Goal: Check status: Check status

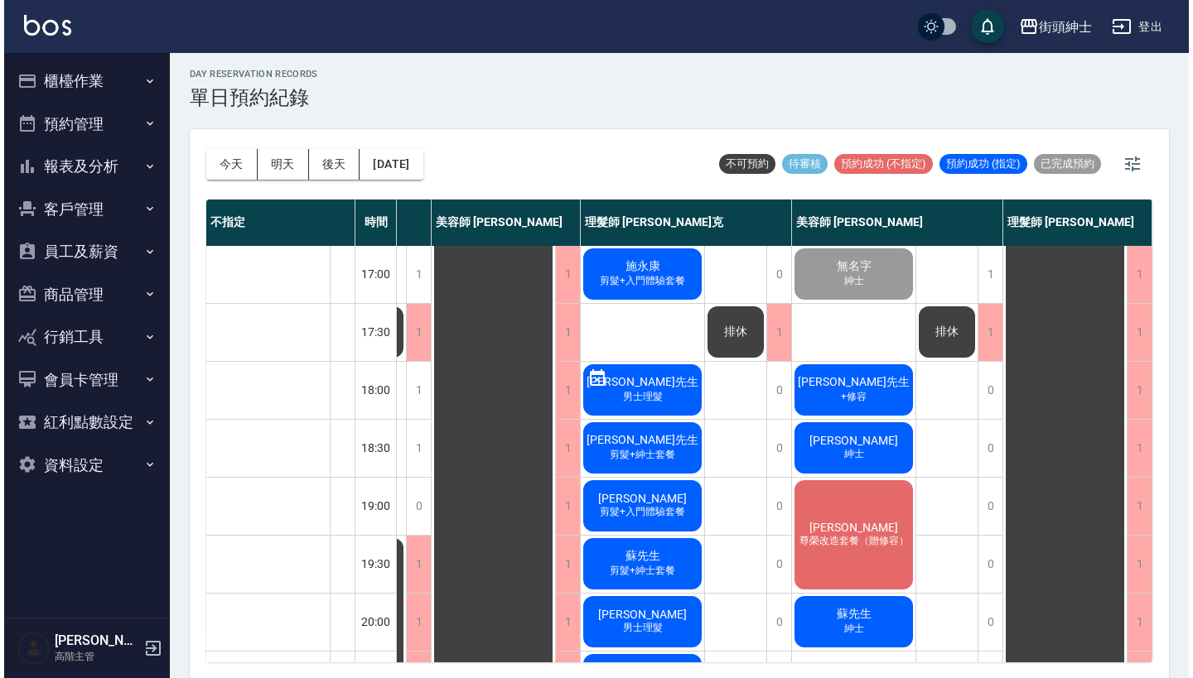
scroll to position [749, 185]
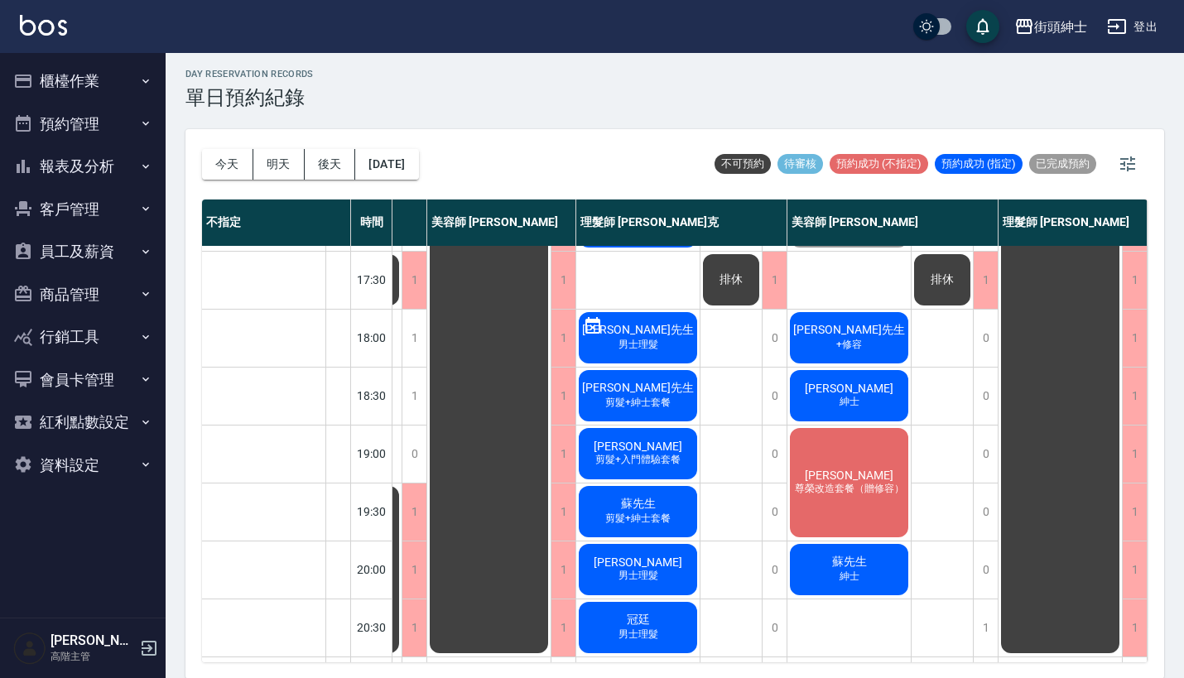
click at [856, 473] on span "[PERSON_NAME]" at bounding box center [849, 475] width 95 height 13
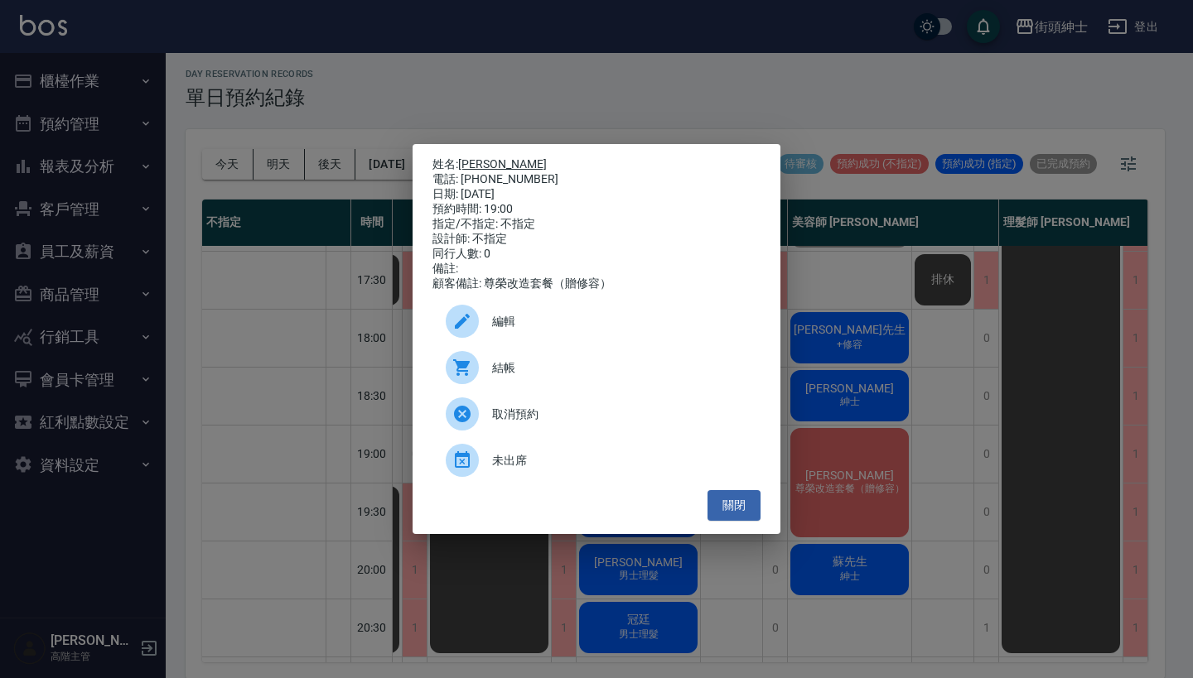
click at [479, 157] on link "[PERSON_NAME]" at bounding box center [502, 163] width 89 height 13
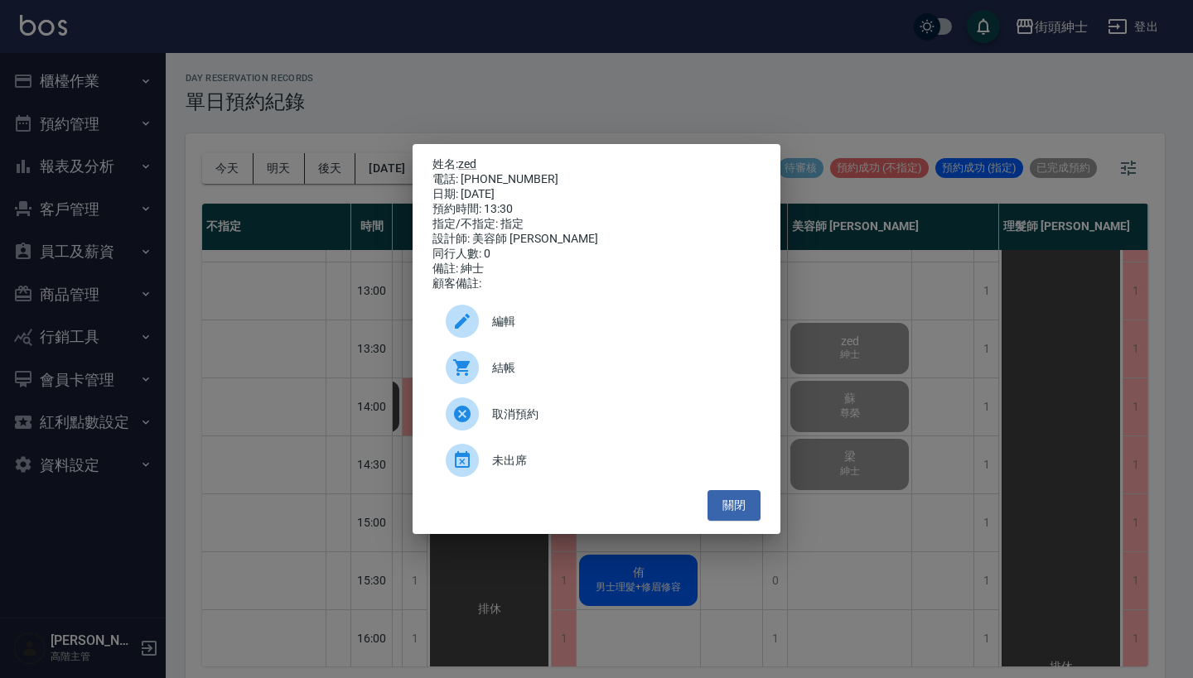
click at [370, 68] on div "姓名: zed 電話: 0905186790 日期: 2025/10/07 預約時間: 13:30 指定/不指定: 指定 設計師: 美容師 小戴 同行人數: …" at bounding box center [596, 339] width 1193 height 678
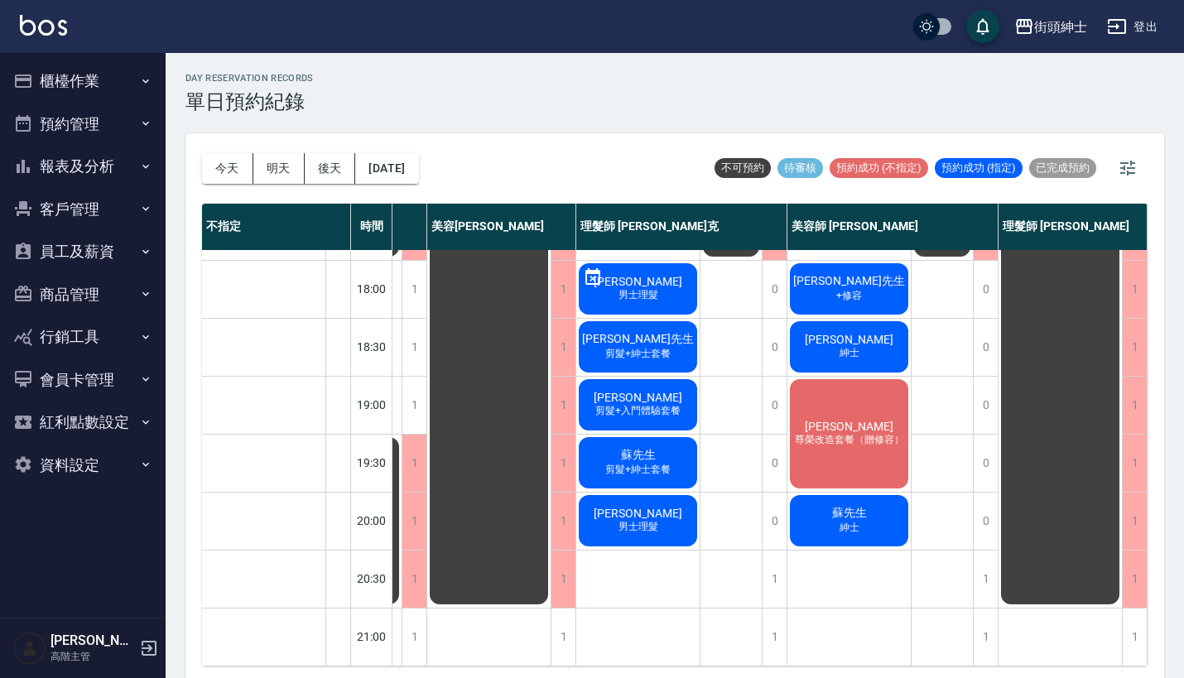
click at [115, 128] on button "預約管理" at bounding box center [83, 124] width 152 height 43
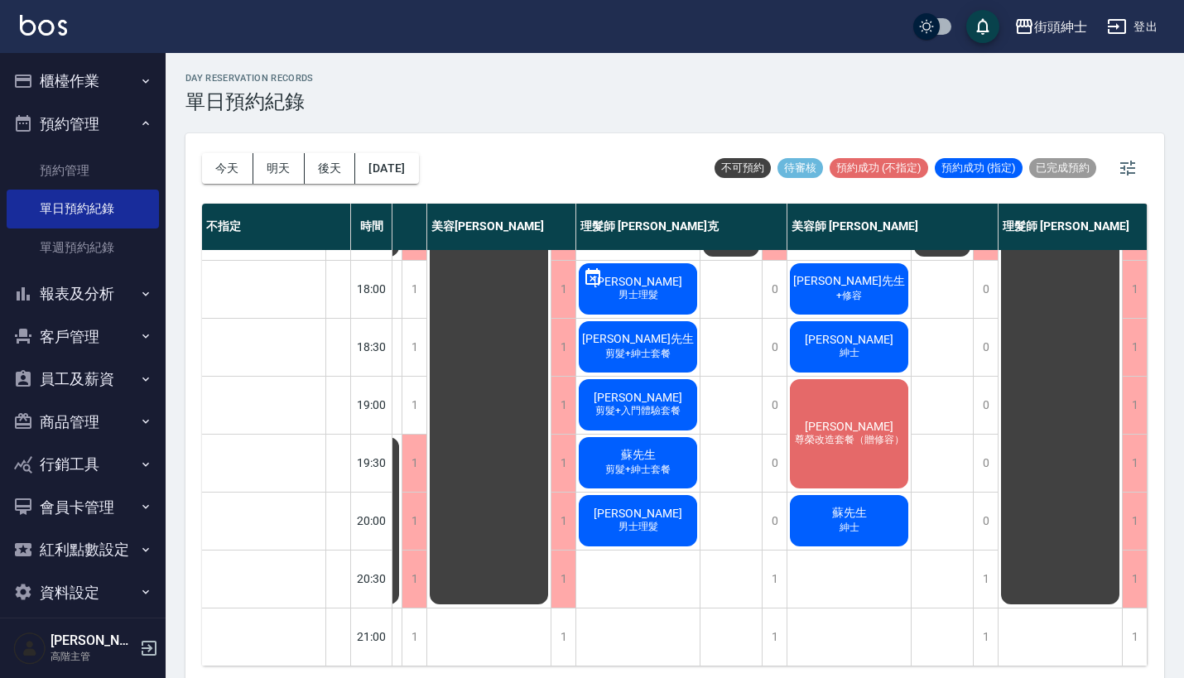
scroll to position [815, 176]
click at [110, 241] on link "單週預約紀錄" at bounding box center [83, 248] width 152 height 38
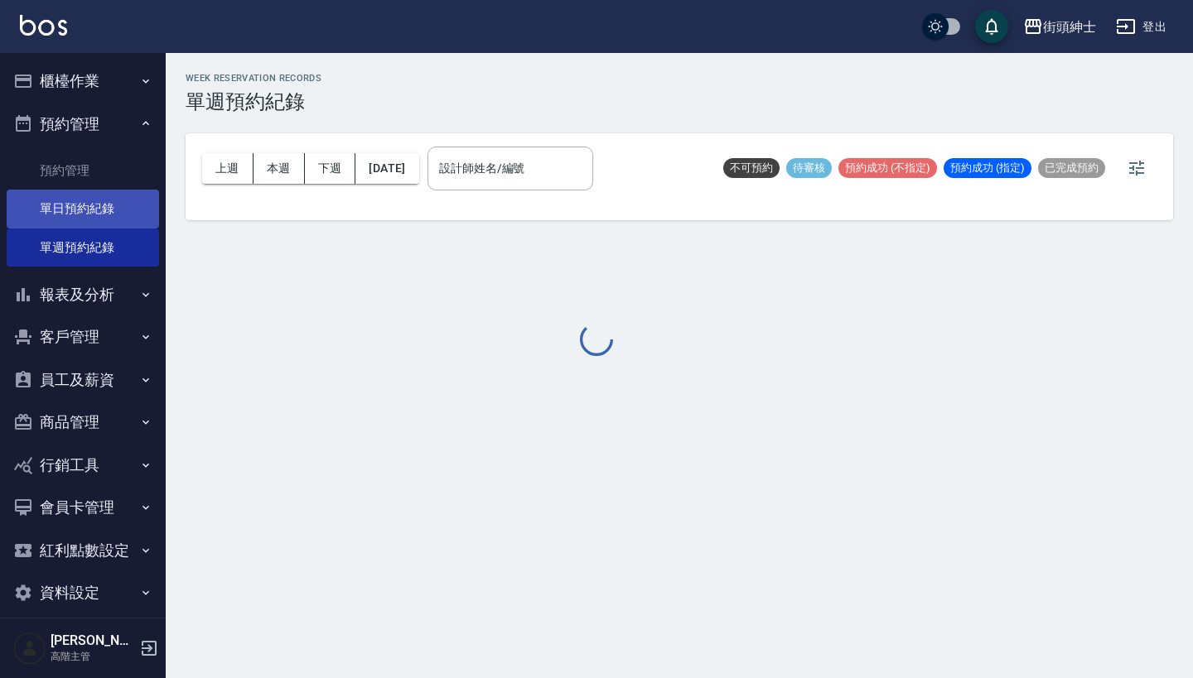
click at [109, 205] on link "單日預約紀錄" at bounding box center [83, 209] width 152 height 38
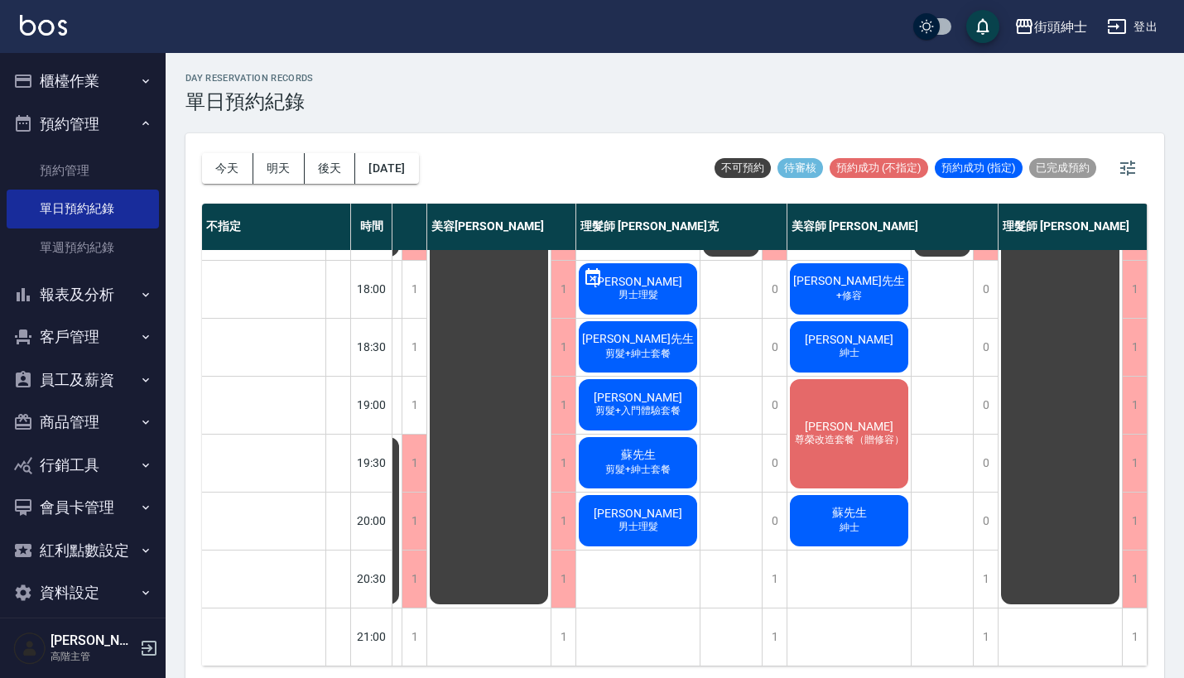
scroll to position [4, 0]
